Goal: Task Accomplishment & Management: Manage account settings

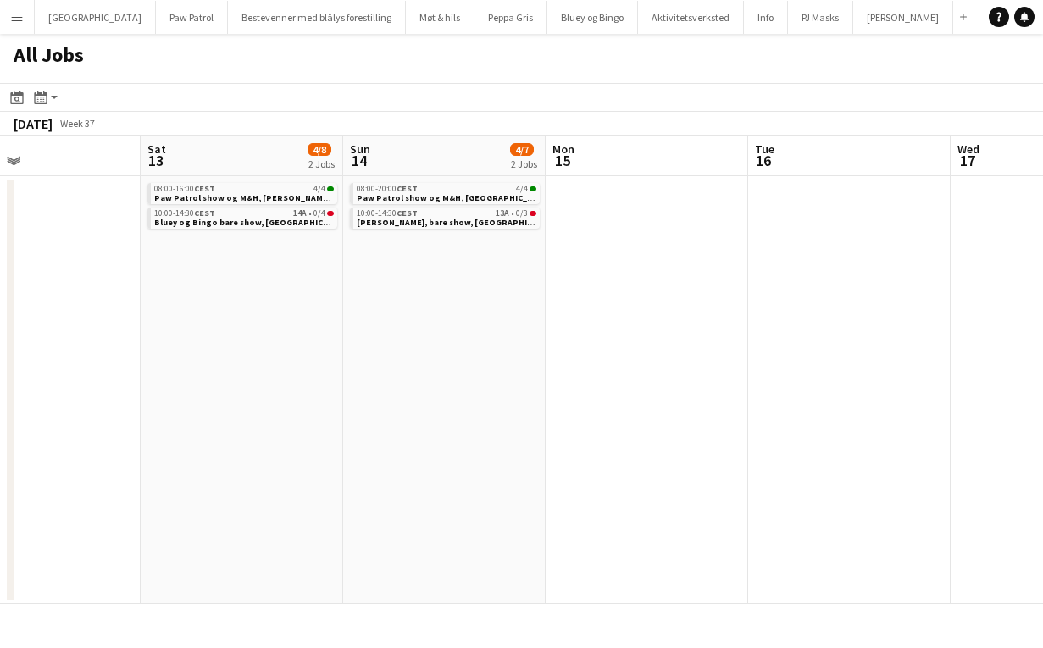
scroll to position [0, 679]
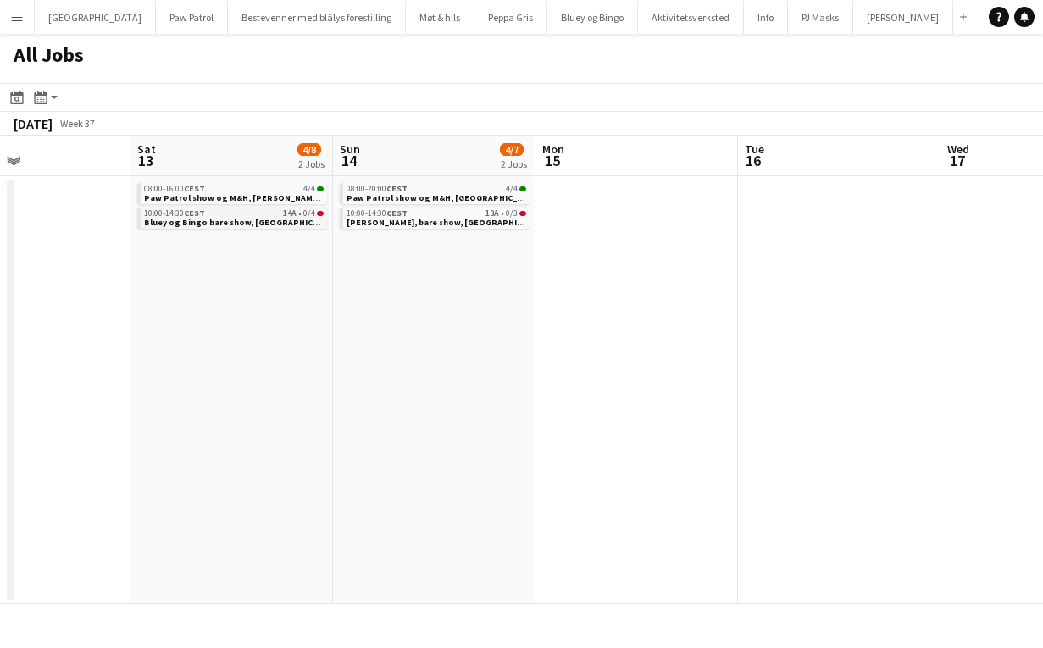
click at [245, 219] on span "Bluey og Bingo bare show, [GEOGRAPHIC_DATA] byfest, 13. september" at bounding box center [272, 222] width 257 height 11
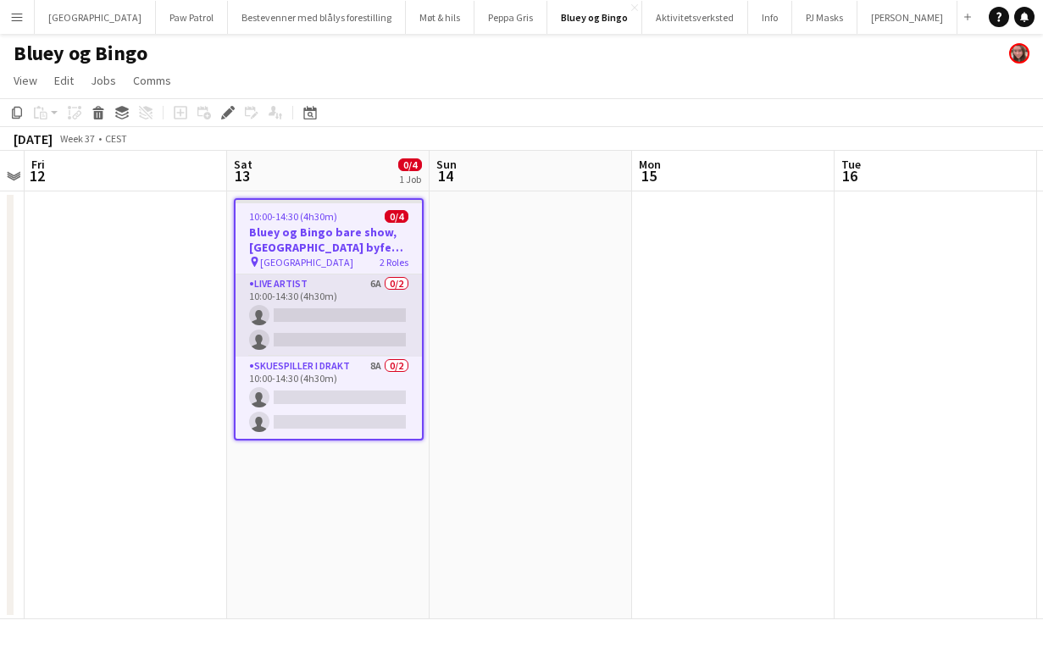
click at [324, 288] on app-card-role "Live artist 6A 0/2 10:00-14:30 (4h30m) single-neutral-actions single-neutral-ac…" at bounding box center [328, 315] width 186 height 82
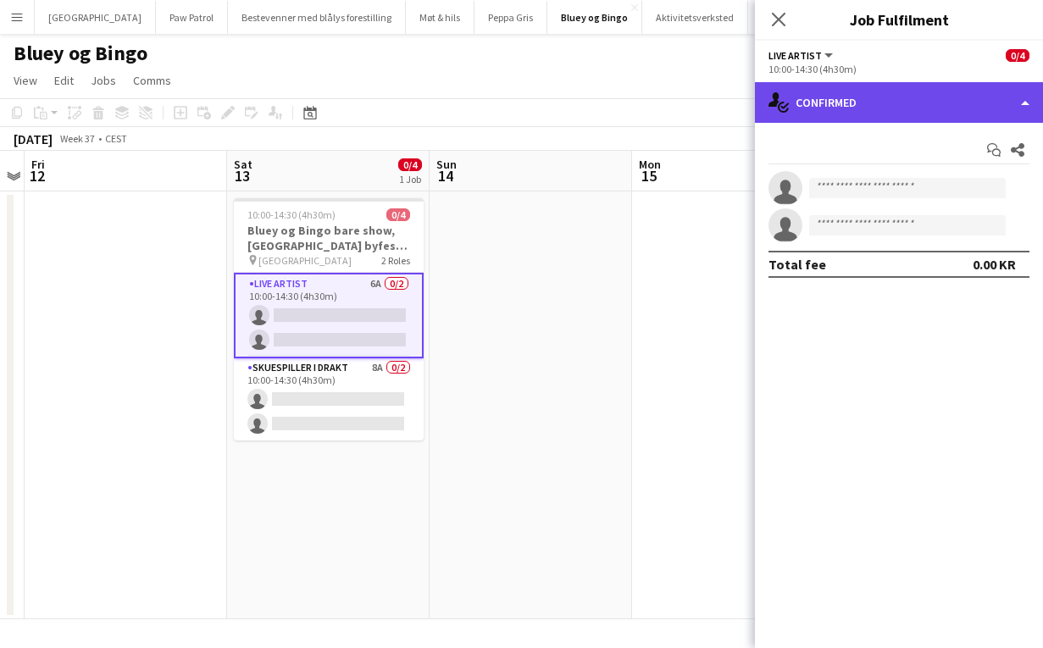
click at [848, 108] on div "single-neutral-actions-check-2 Confirmed" at bounding box center [899, 102] width 288 height 41
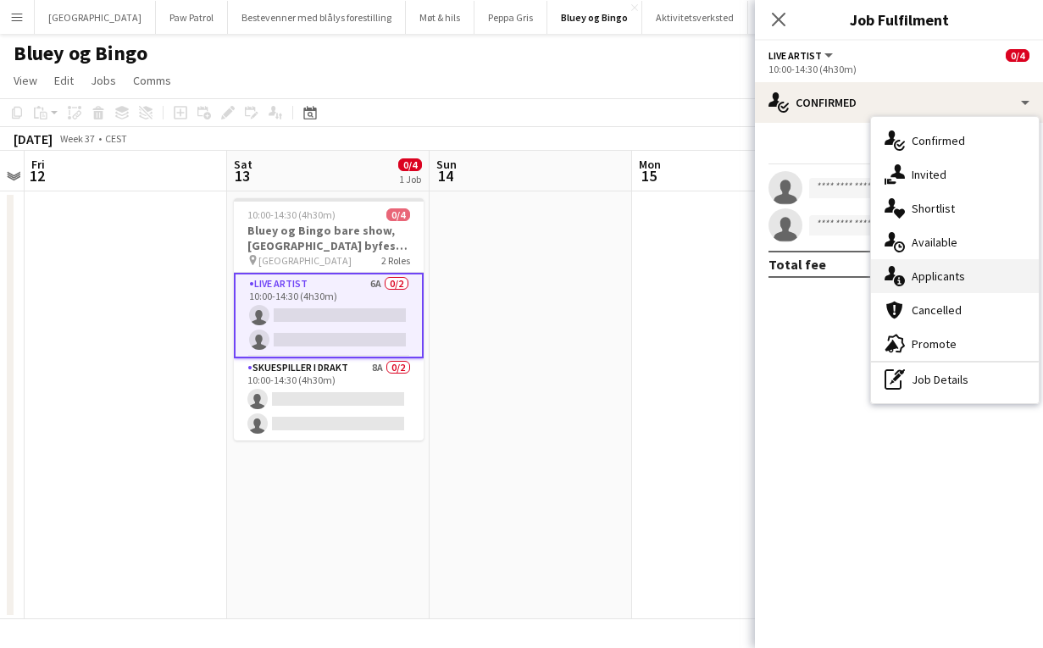
click at [915, 272] on div "single-neutral-actions-information Applicants" at bounding box center [955, 276] width 168 height 34
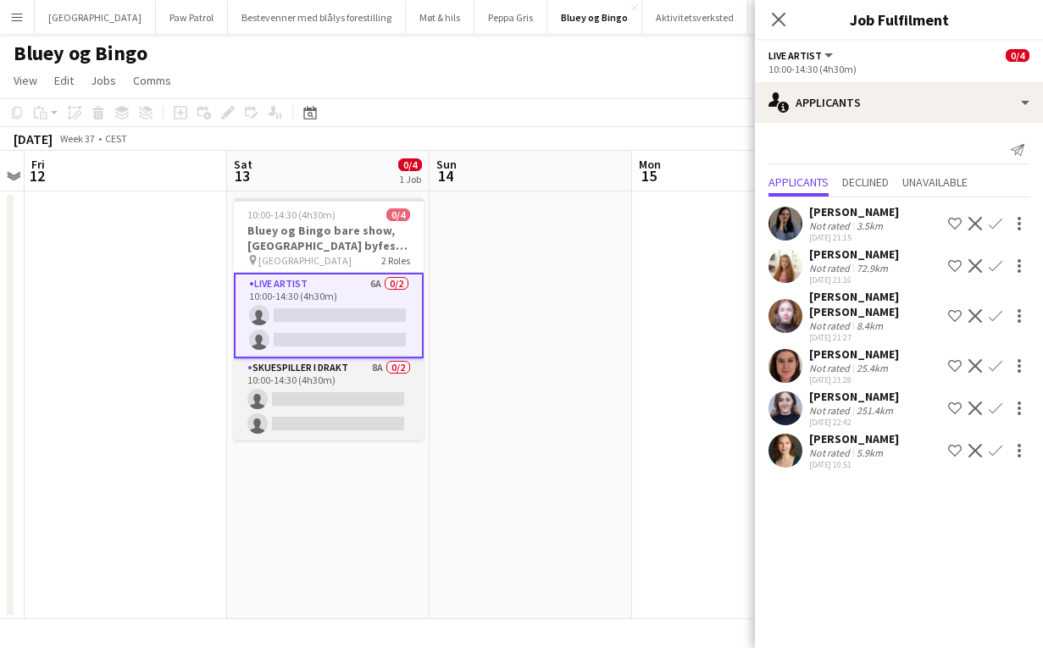
click at [337, 377] on app-card-role "Skuespiller i drakt 8A 0/2 10:00-14:30 (4h30m) single-neutral-actions single-ne…" at bounding box center [329, 399] width 190 height 82
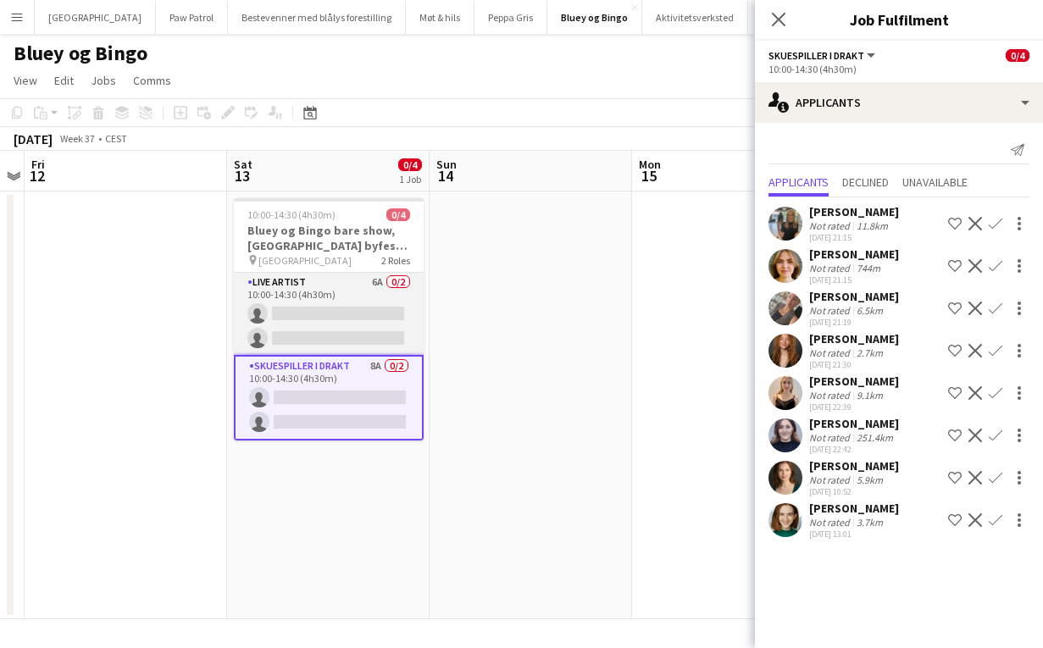
click at [331, 285] on app-card-role "Live artist 6A 0/2 10:00-14:30 (4h30m) single-neutral-actions single-neutral-ac…" at bounding box center [329, 314] width 190 height 82
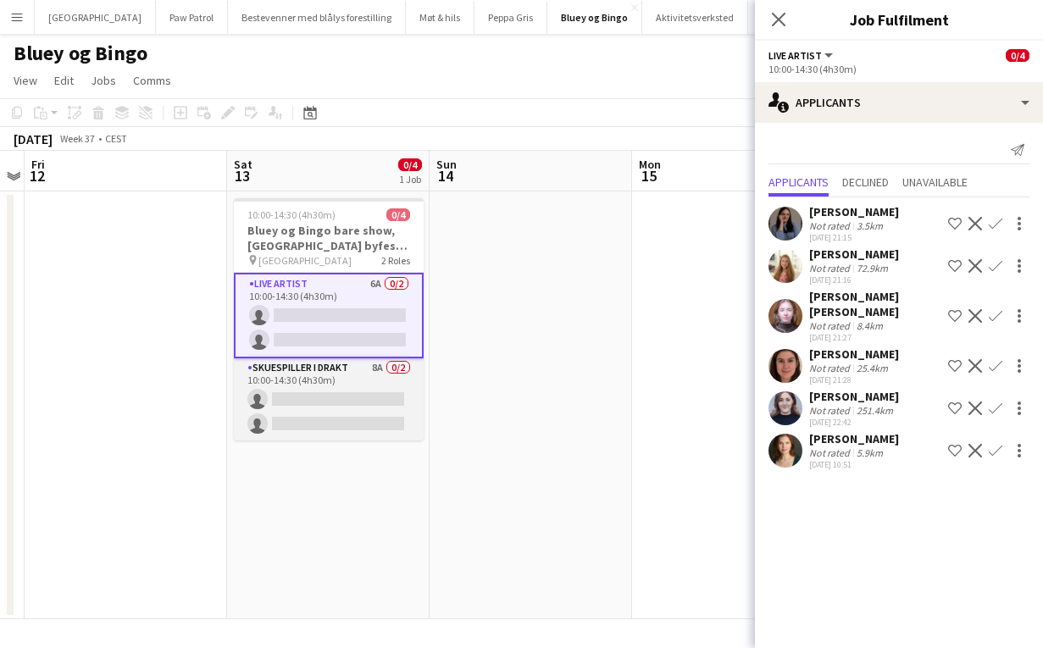
click at [329, 367] on app-card-role "Skuespiller i drakt 8A 0/2 10:00-14:30 (4h30m) single-neutral-actions single-ne…" at bounding box center [329, 399] width 190 height 82
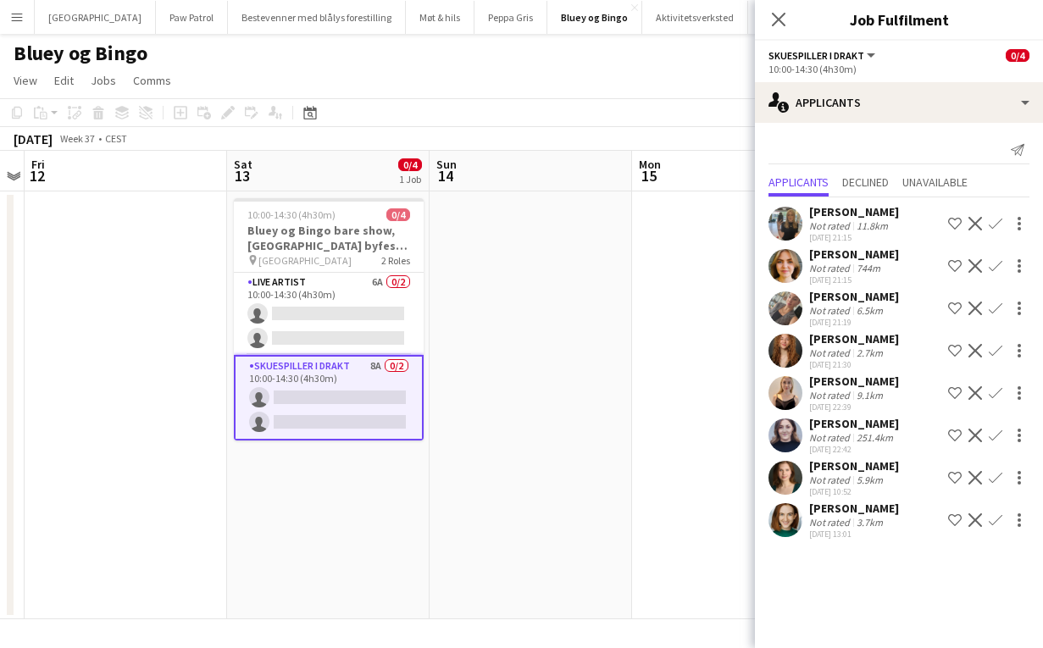
click at [578, 257] on app-date-cell at bounding box center [530, 405] width 202 height 428
